Goal: Complete application form

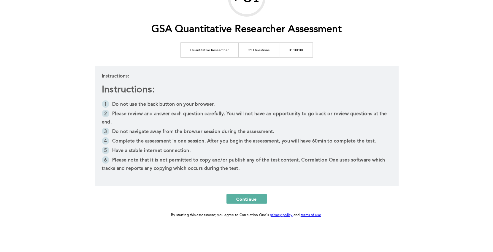
scroll to position [56, 0]
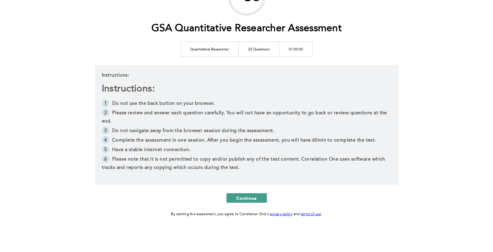
click at [256, 199] on span "Continue" at bounding box center [246, 198] width 21 height 6
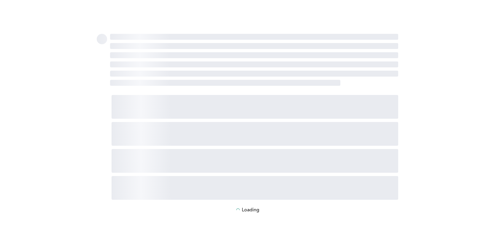
scroll to position [0, 0]
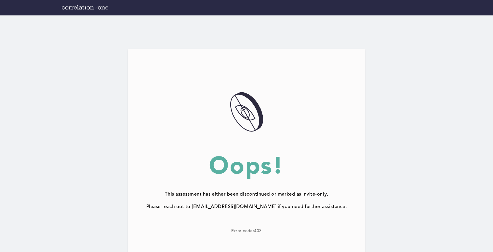
click at [205, 155] on div "Oops!" at bounding box center [247, 166] width 238 height 24
